Goal: Complete application form: Complete application form

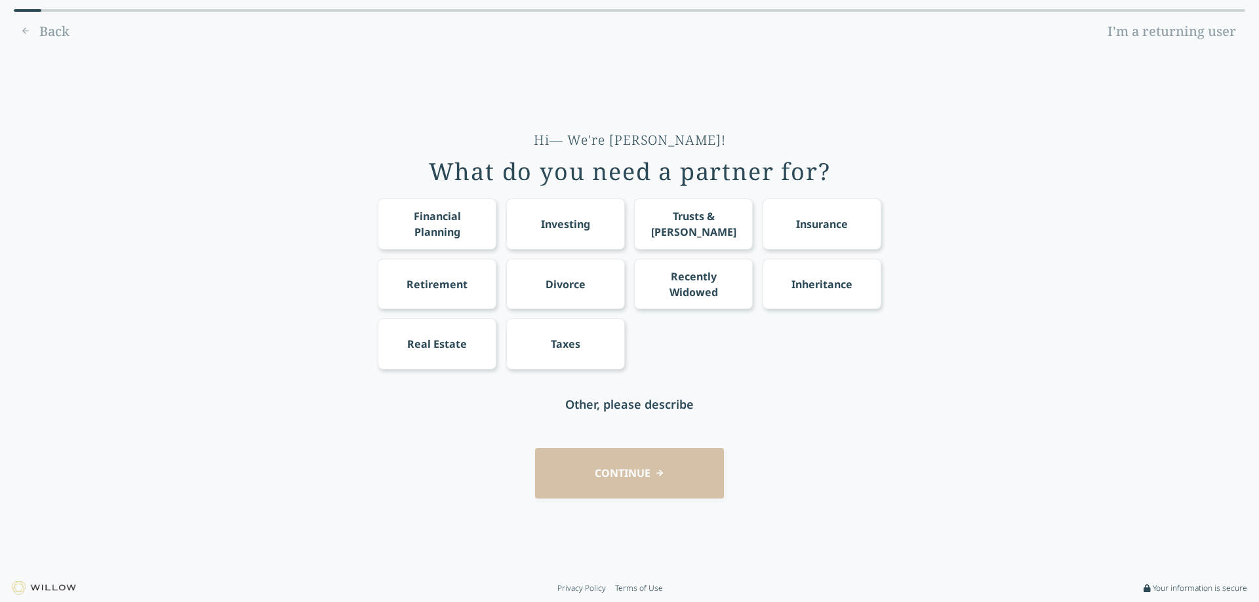
click at [429, 227] on div "Financial Planning" at bounding box center [437, 223] width 94 height 31
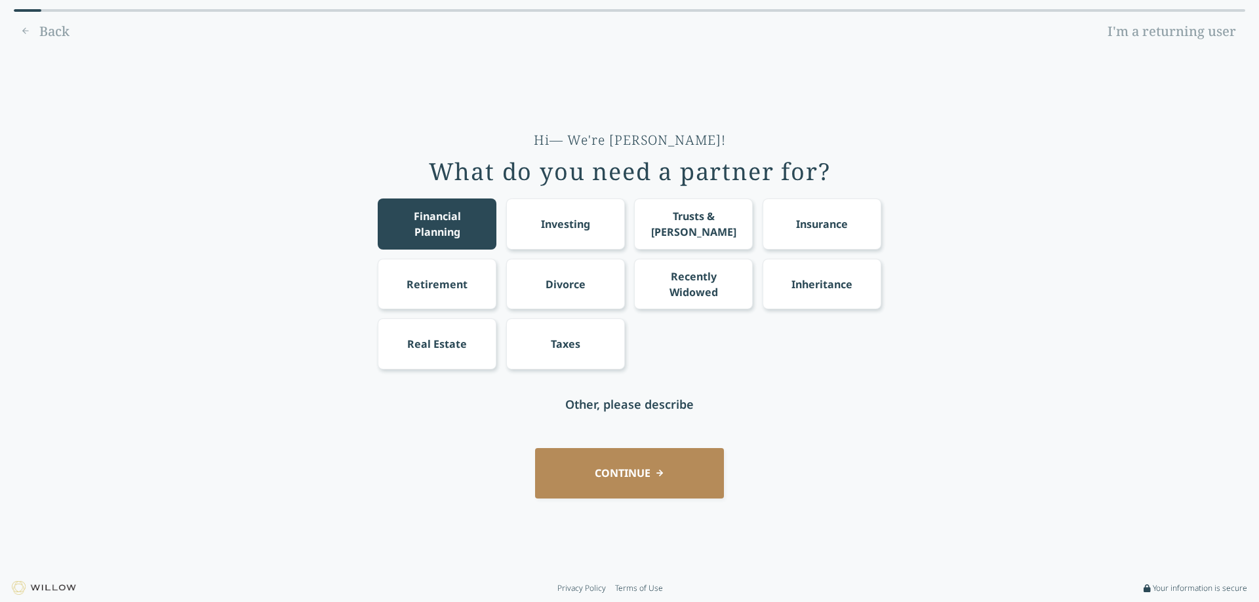
click at [717, 227] on div "Trusts & [PERSON_NAME]" at bounding box center [693, 223] width 94 height 31
click at [823, 277] on div "Inheritance" at bounding box center [821, 285] width 61 height 16
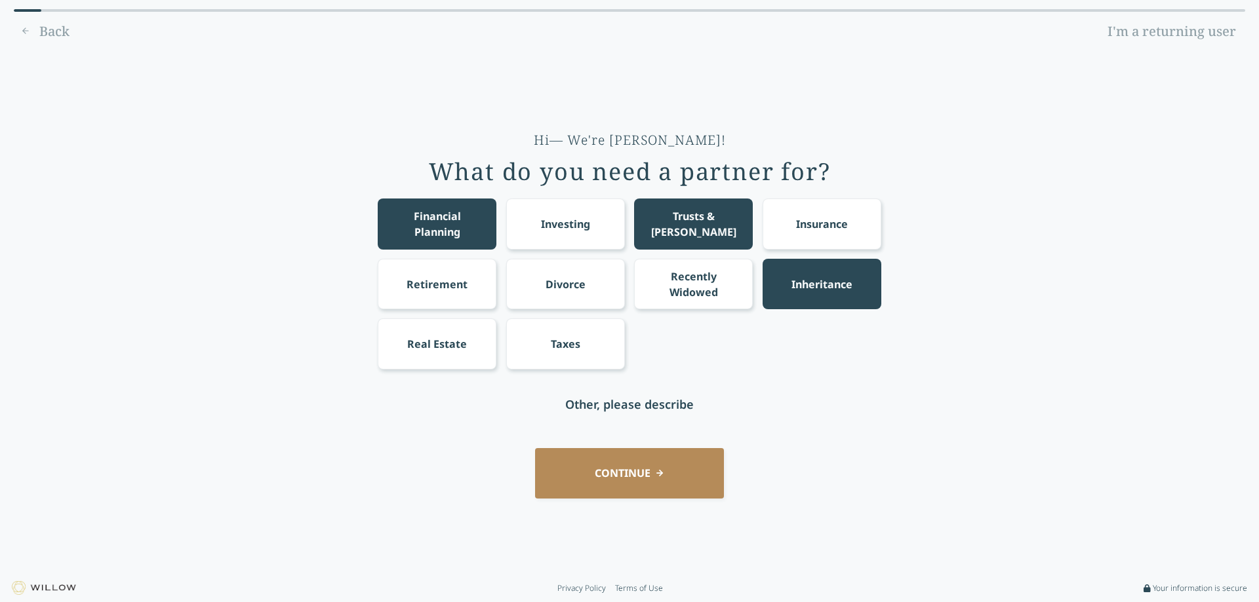
click at [439, 288] on div "Retirement" at bounding box center [436, 285] width 61 height 16
click at [574, 351] on div "Taxes" at bounding box center [566, 344] width 30 height 16
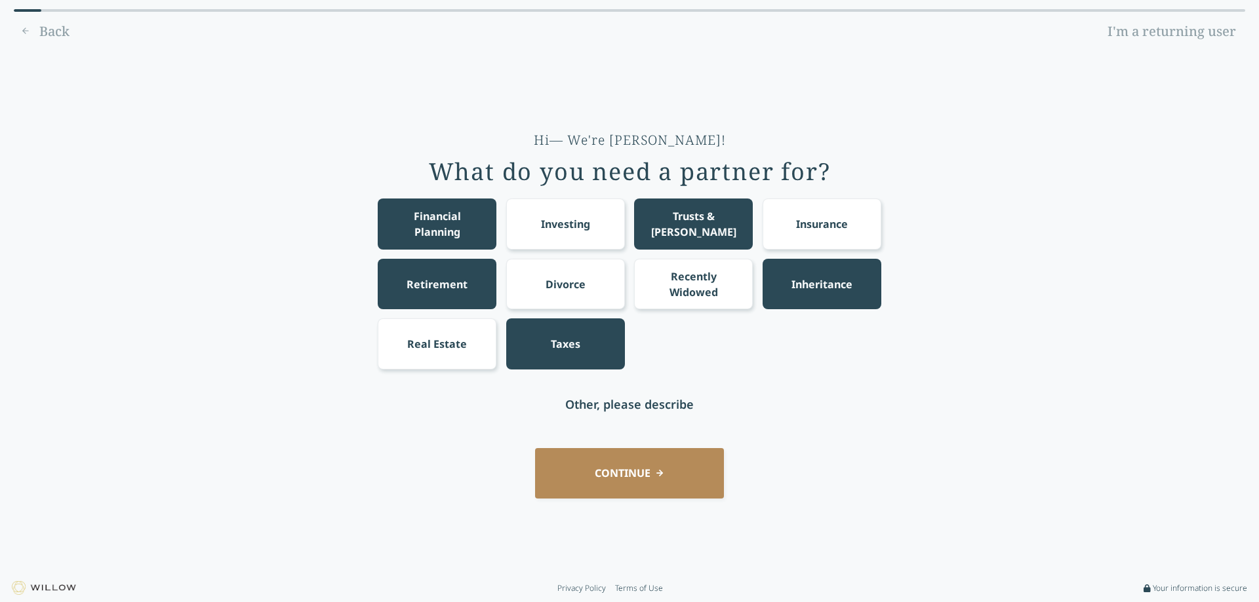
click at [637, 482] on button "CONTINUE" at bounding box center [629, 473] width 189 height 50
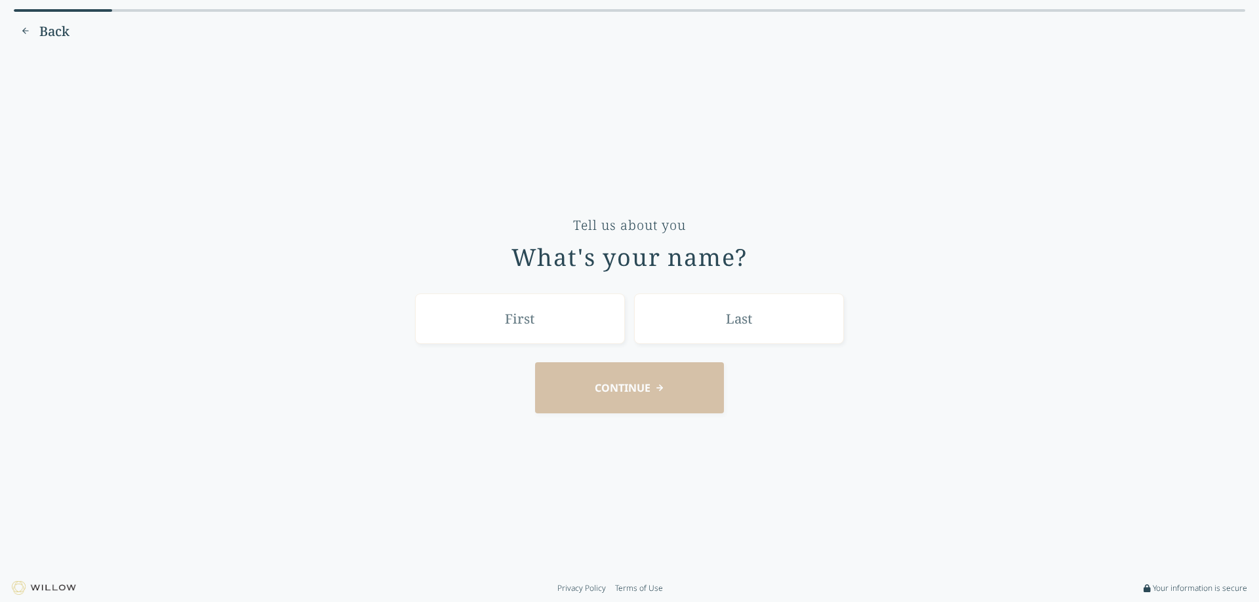
click at [529, 325] on input "text" at bounding box center [520, 319] width 210 height 50
type input "[PERSON_NAME]"
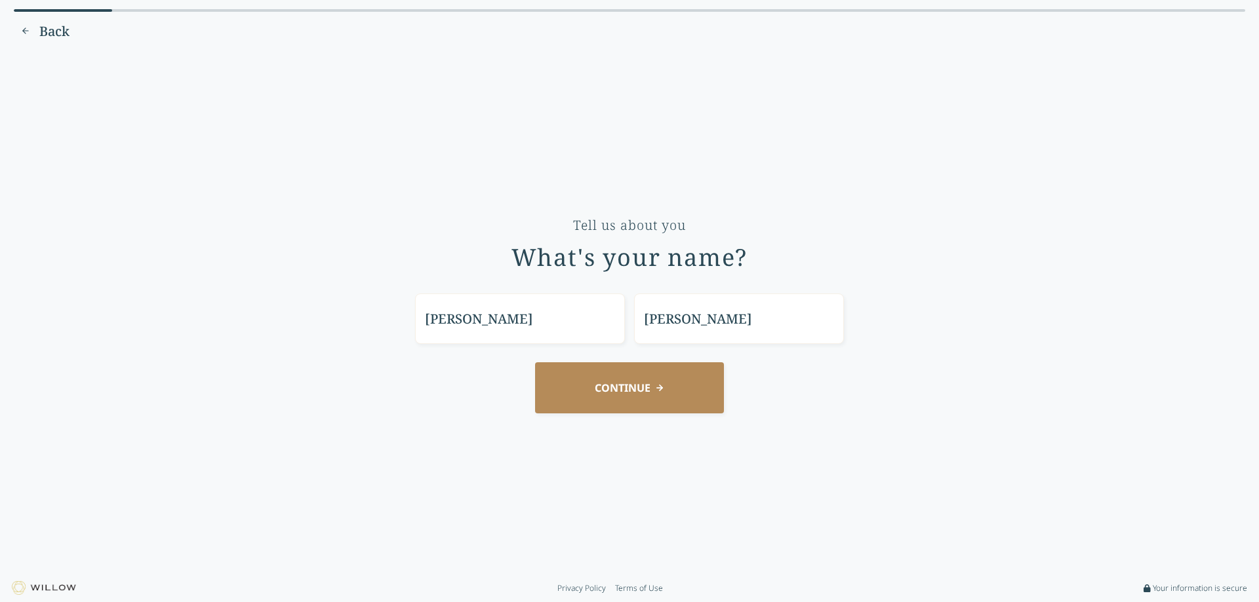
type input "[PERSON_NAME]"
click at [630, 397] on button "CONTINUE" at bounding box center [629, 388] width 189 height 50
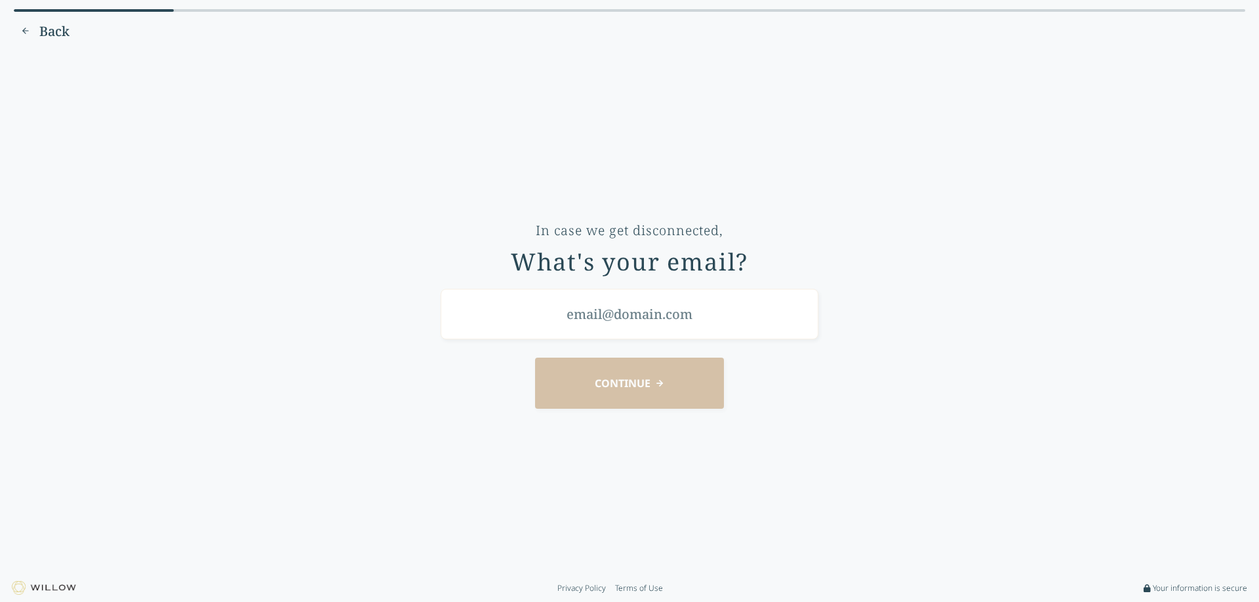
click at [654, 317] on input "email" at bounding box center [630, 314] width 378 height 50
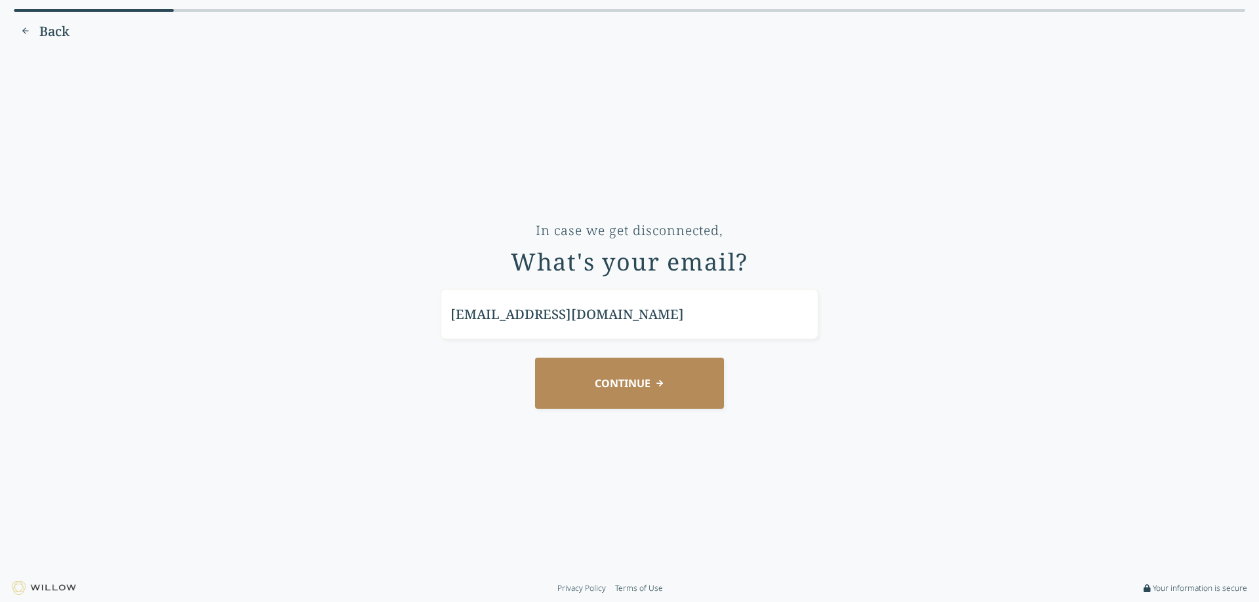
click at [663, 384] on button "CONTINUE" at bounding box center [629, 383] width 189 height 50
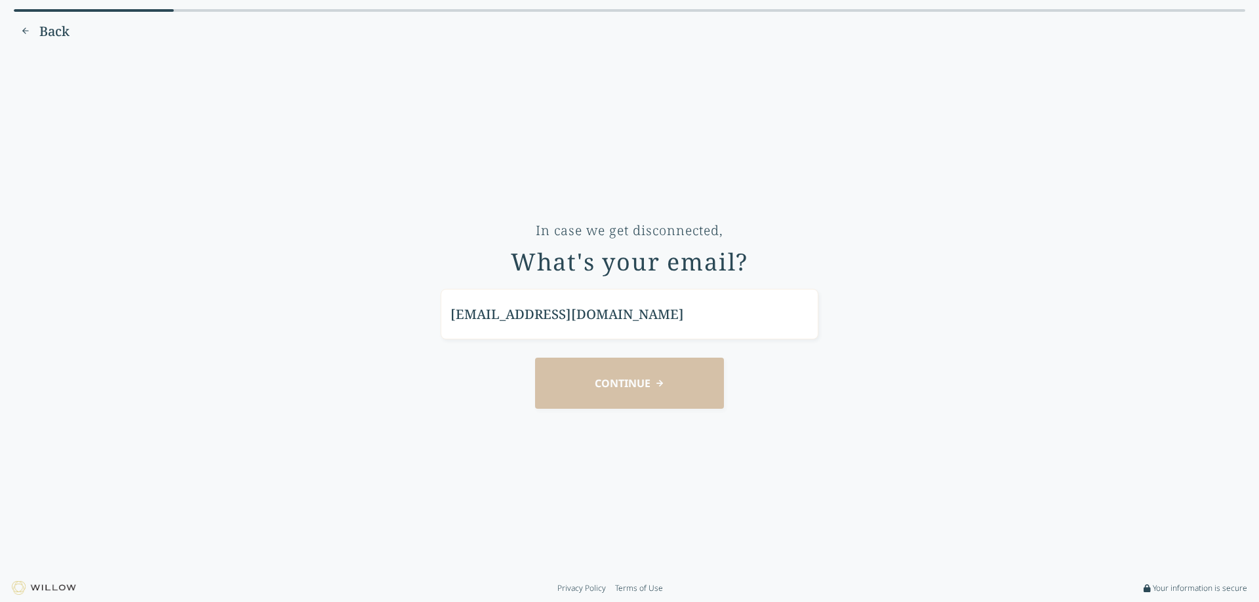
click at [881, 392] on div "CONTINUE" at bounding box center [629, 383] width 1222 height 50
click at [608, 322] on input "[EMAIL_ADDRESS][DOMAIN_NAME]" at bounding box center [630, 314] width 378 height 50
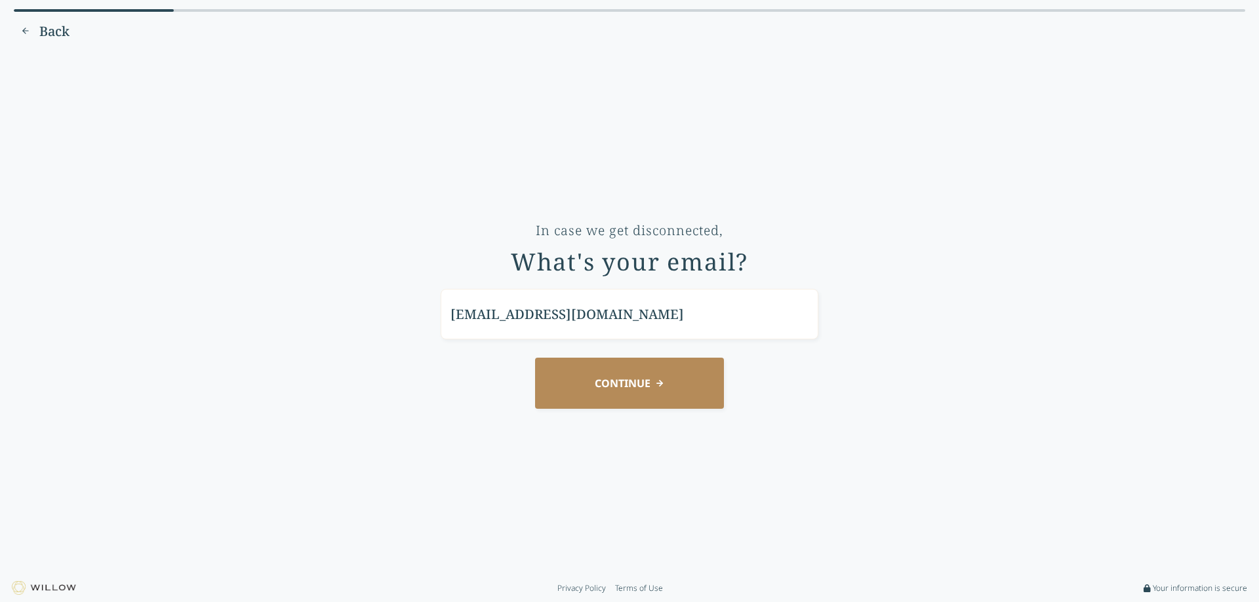
type input "[EMAIL_ADDRESS][DOMAIN_NAME]"
click at [629, 374] on button "CONTINUE" at bounding box center [629, 383] width 189 height 50
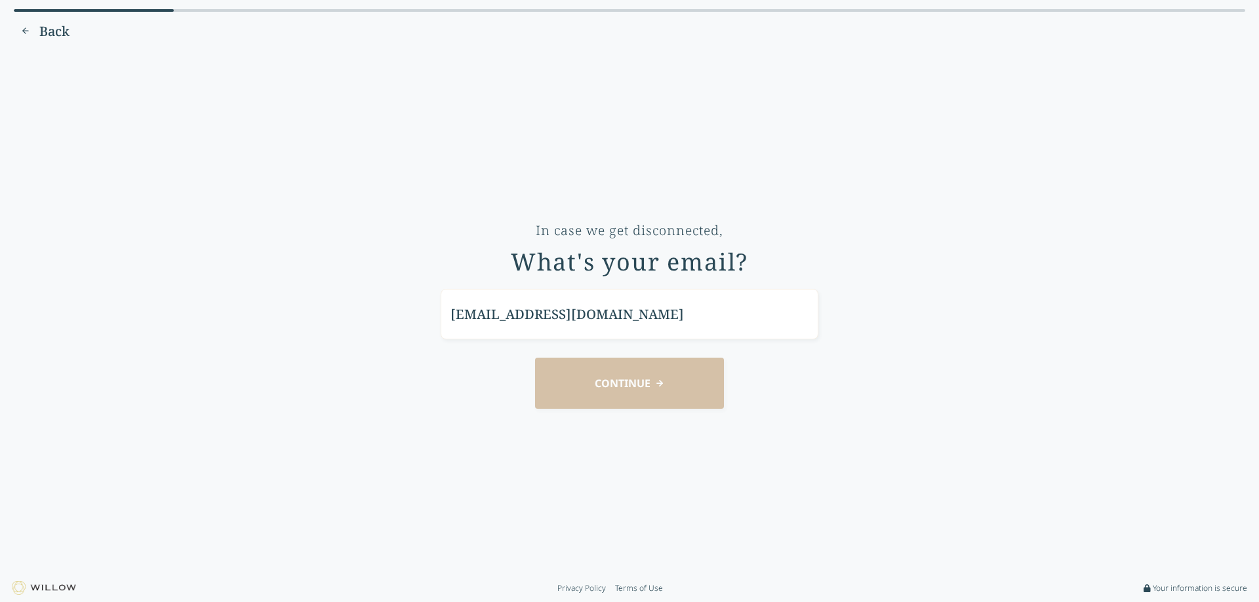
click at [890, 327] on div "In case we get disconnected, What's your email? [EMAIL_ADDRESS][DOMAIN_NAME] CO…" at bounding box center [629, 312] width 1222 height 505
